Goal: Navigation & Orientation: Find specific page/section

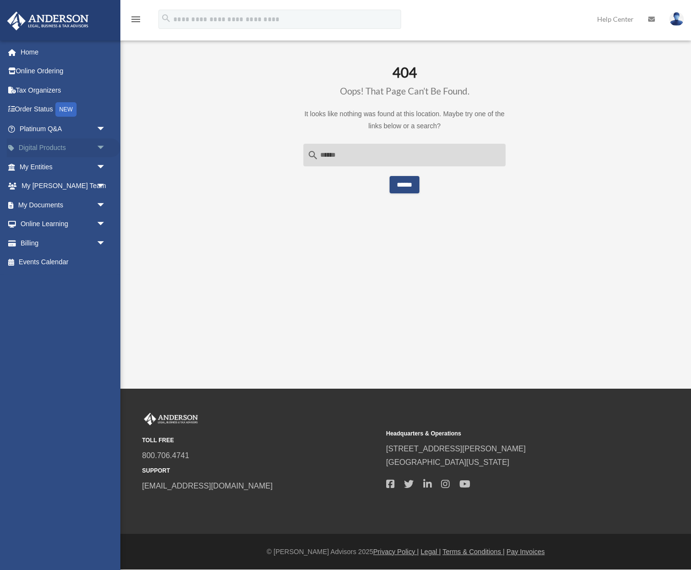
click at [96, 147] on span "arrow_drop_down" at bounding box center [105, 148] width 19 height 20
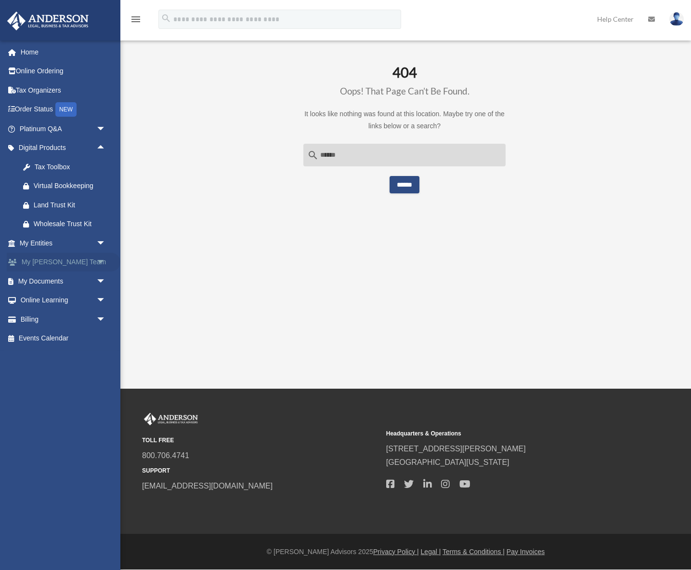
click at [99, 262] on span "arrow_drop_down" at bounding box center [105, 262] width 19 height 20
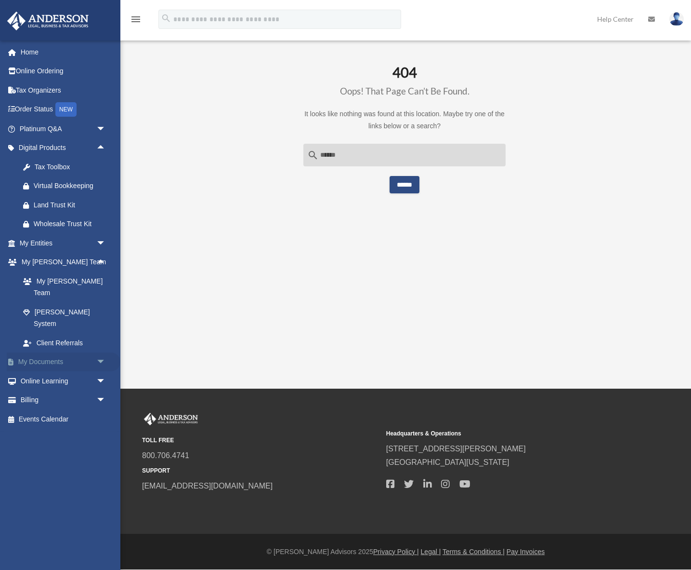
click at [101, 352] on span "arrow_drop_down" at bounding box center [105, 362] width 19 height 20
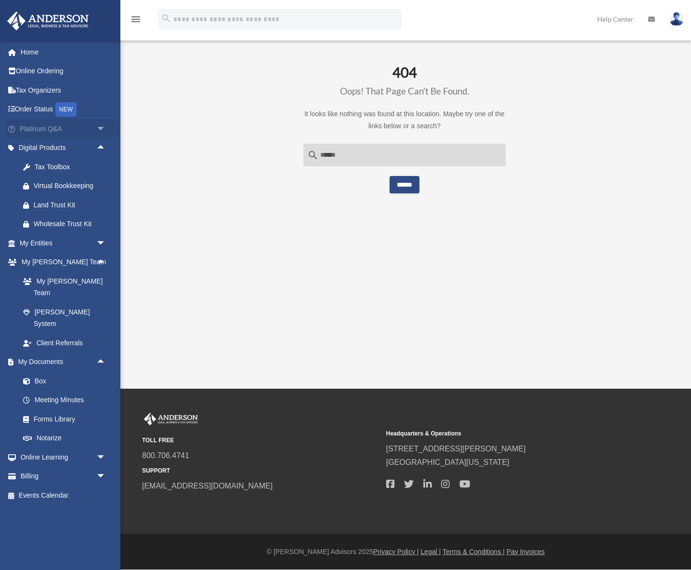
click at [98, 128] on span "arrow_drop_down" at bounding box center [105, 129] width 19 height 20
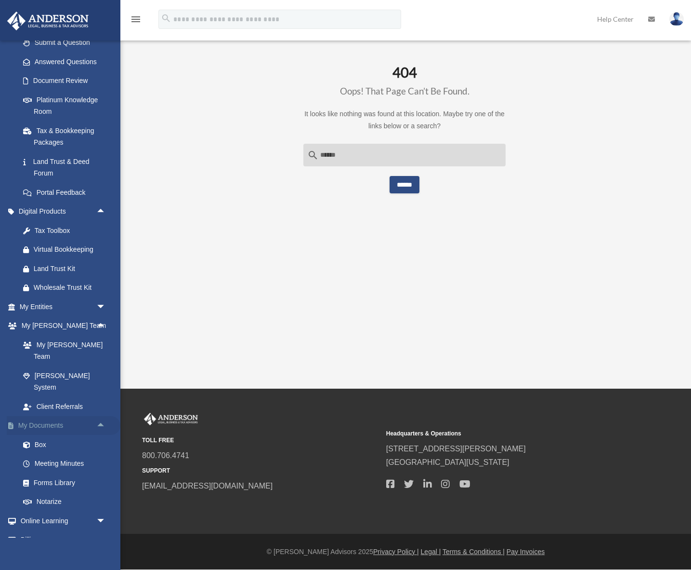
scroll to position [152, 0]
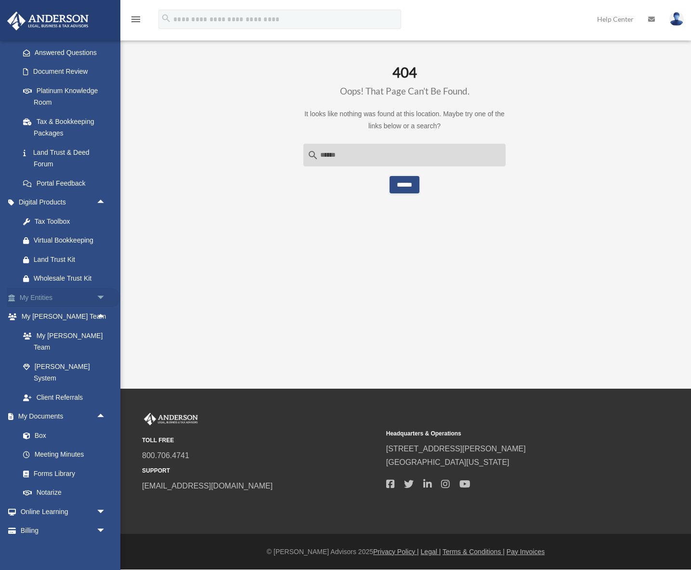
click at [100, 295] on span "arrow_drop_down" at bounding box center [105, 298] width 19 height 20
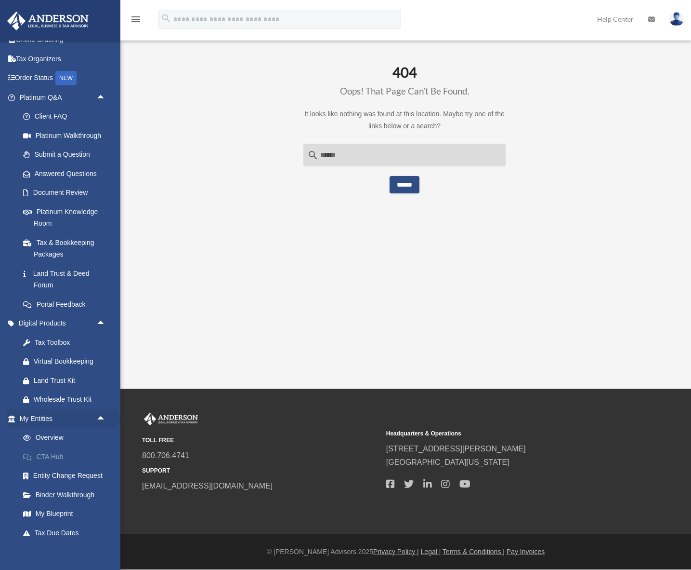
scroll to position [0, 0]
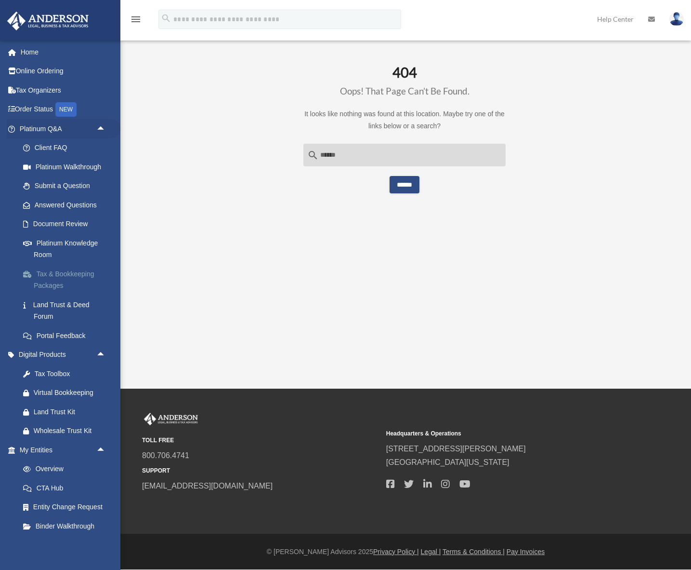
click at [67, 275] on link "Tax & Bookkeeping Packages" at bounding box center [66, 279] width 107 height 31
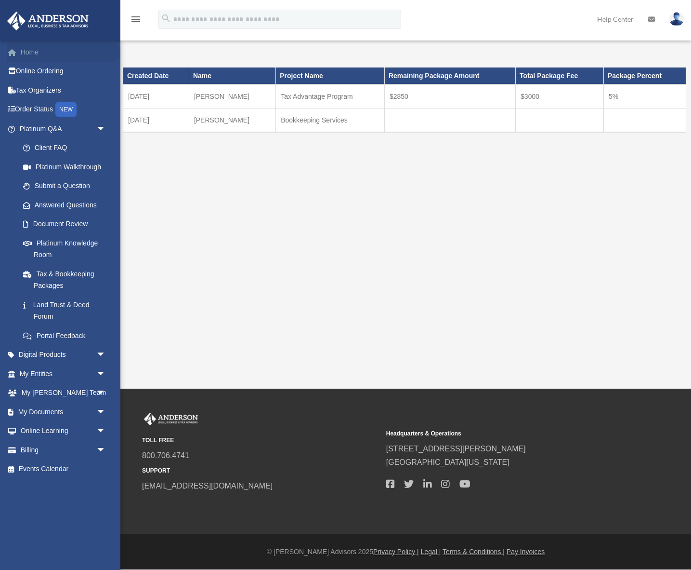
click at [33, 54] on link "Home" at bounding box center [64, 51] width 114 height 19
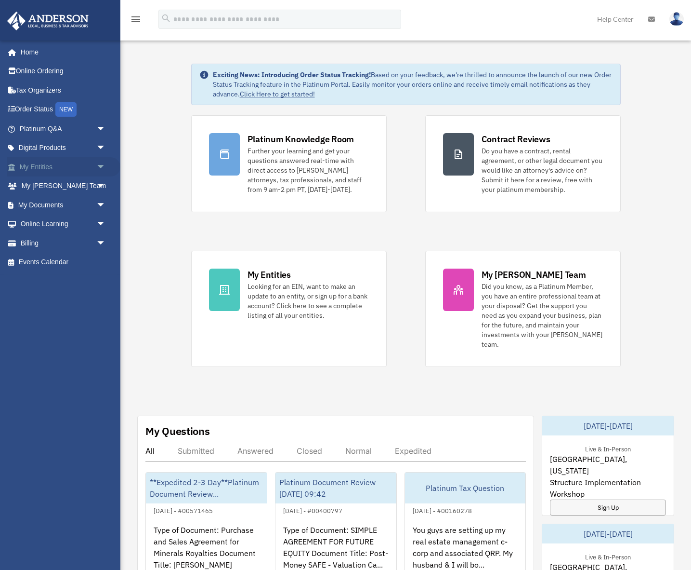
click at [96, 168] on span "arrow_drop_down" at bounding box center [105, 167] width 19 height 20
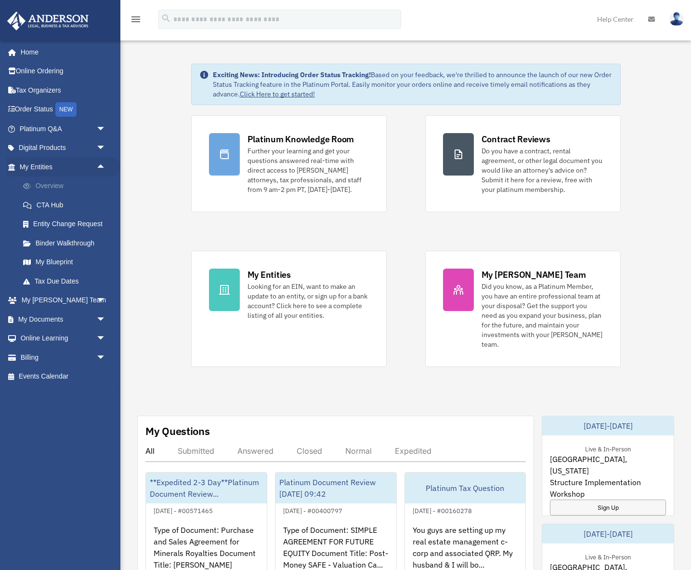
click at [39, 185] on link "Overview" at bounding box center [66, 185] width 107 height 19
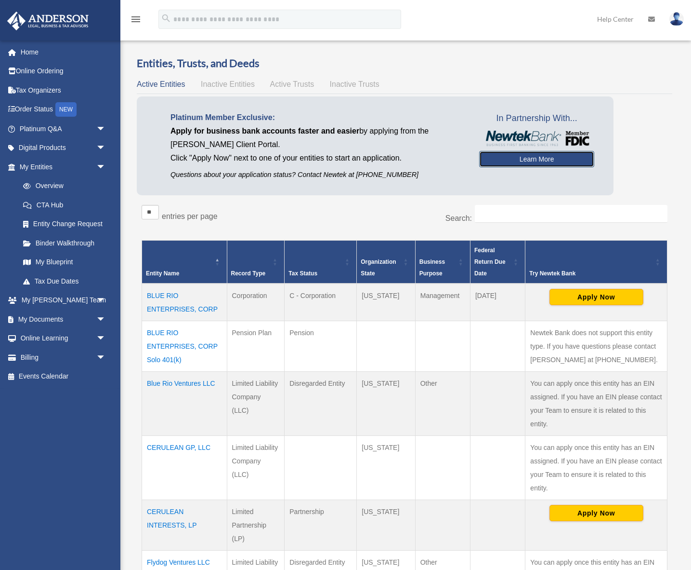
click at [531, 163] on link "Learn More" at bounding box center [536, 159] width 115 height 16
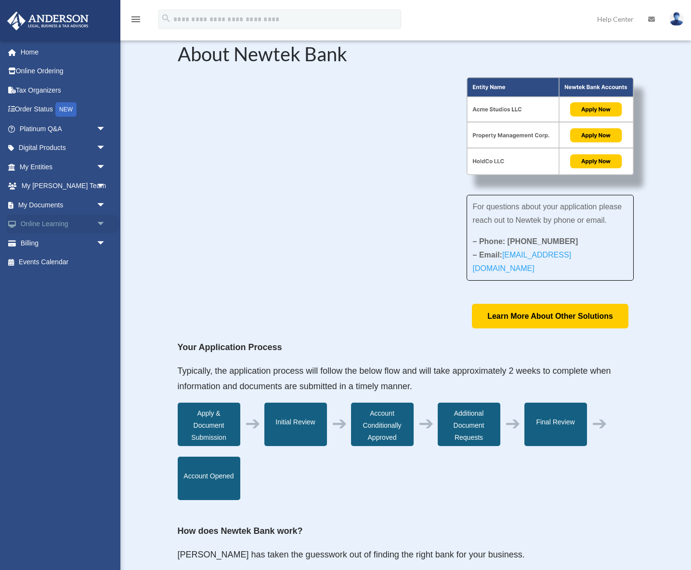
click at [98, 223] on span "arrow_drop_down" at bounding box center [105, 224] width 19 height 20
